Goal: Task Accomplishment & Management: Use online tool/utility

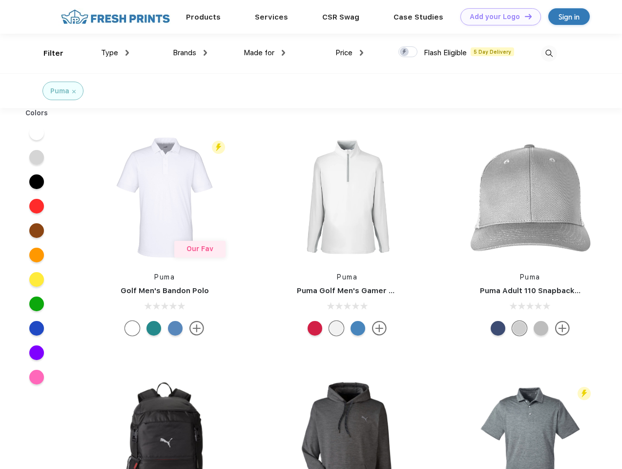
click at [497, 17] on link "Add your Logo Design Tool" at bounding box center [500, 16] width 81 height 17
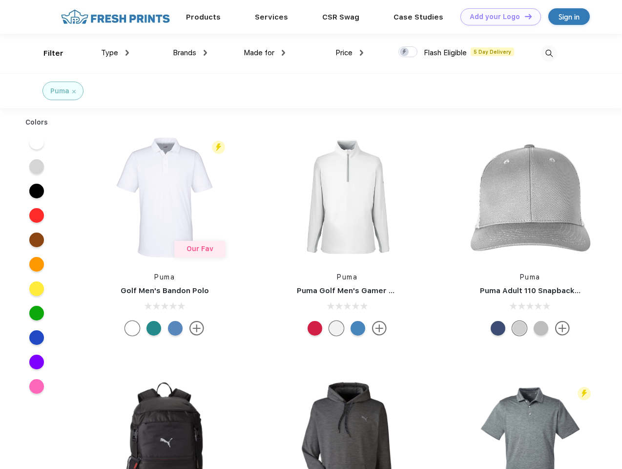
click at [0, 0] on div "Design Tool" at bounding box center [0, 0] width 0 height 0
click at [524, 16] on link "Add your Logo Design Tool" at bounding box center [500, 16] width 81 height 17
click at [47, 53] on div "Filter" at bounding box center [53, 53] width 20 height 11
click at [115, 53] on span "Type" at bounding box center [109, 52] width 17 height 9
click at [190, 53] on span "Brands" at bounding box center [184, 52] width 23 height 9
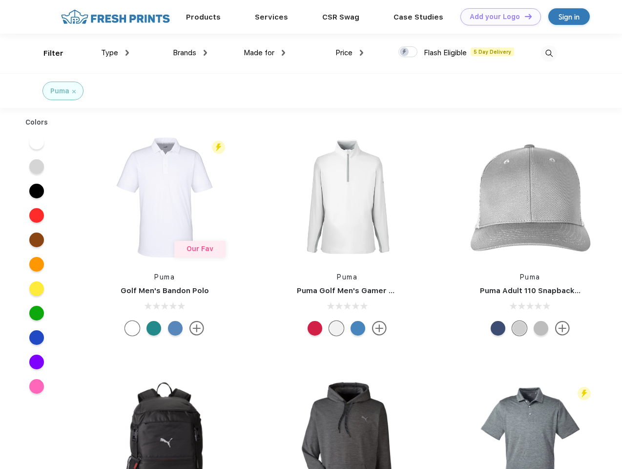
click at [265, 53] on span "Made for" at bounding box center [259, 52] width 31 height 9
click at [350, 53] on span "Price" at bounding box center [343, 52] width 17 height 9
